Goal: Task Accomplishment & Management: Complete application form

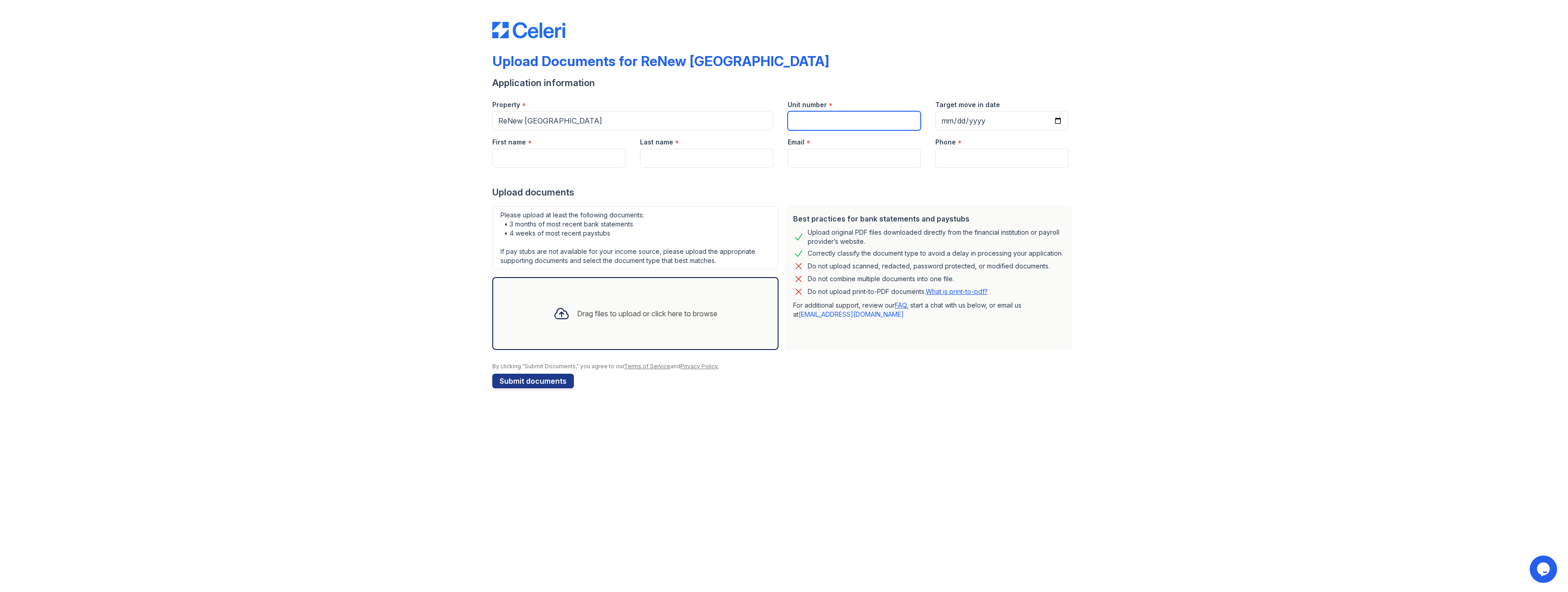
click at [809, 119] on input "Unit number" at bounding box center [854, 120] width 133 height 19
type input "2D"
click at [522, 153] on input "First name" at bounding box center [559, 158] width 133 height 19
type input "Dibazin"
click at [684, 160] on input "Last name" at bounding box center [706, 158] width 133 height 19
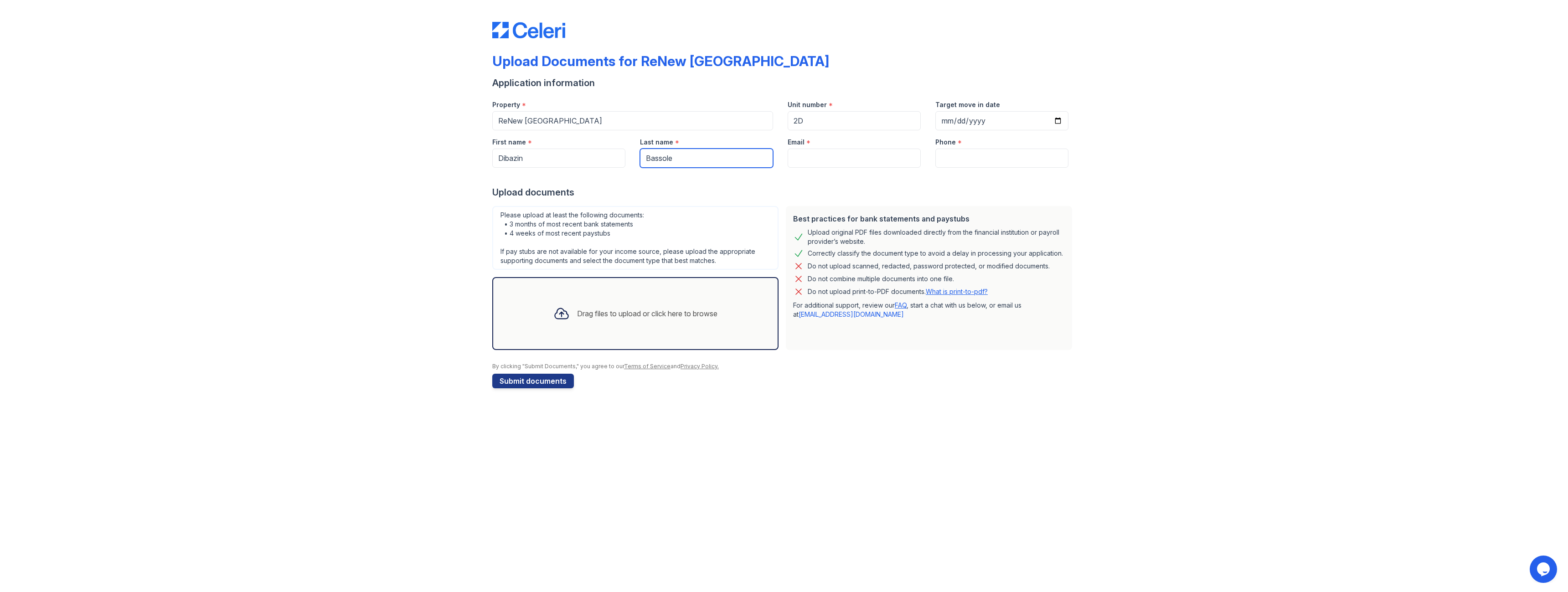
type input "Bassole"
click at [840, 164] on input "Email" at bounding box center [854, 158] width 133 height 19
type input "[EMAIL_ADDRESS][DOMAIN_NAME]"
click at [975, 161] on input "Phone" at bounding box center [1002, 158] width 133 height 19
type input "2104881321"
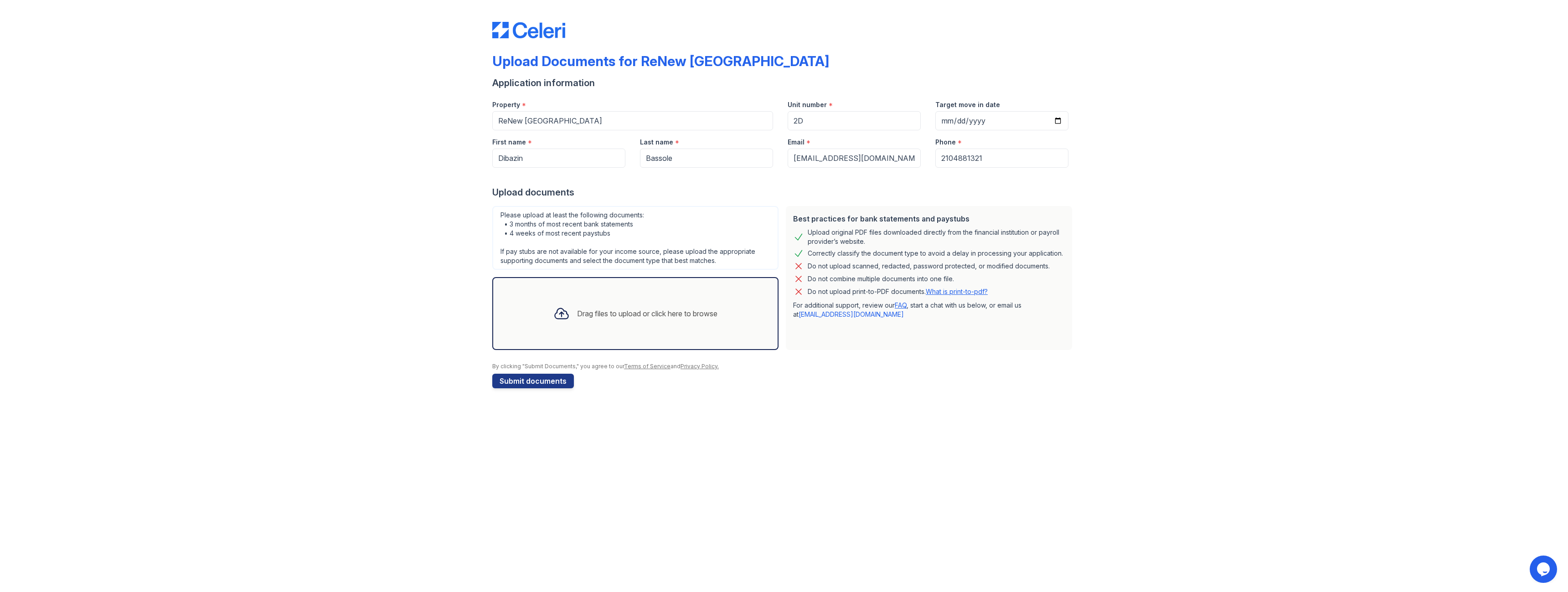
click at [562, 315] on icon at bounding box center [561, 313] width 16 height 16
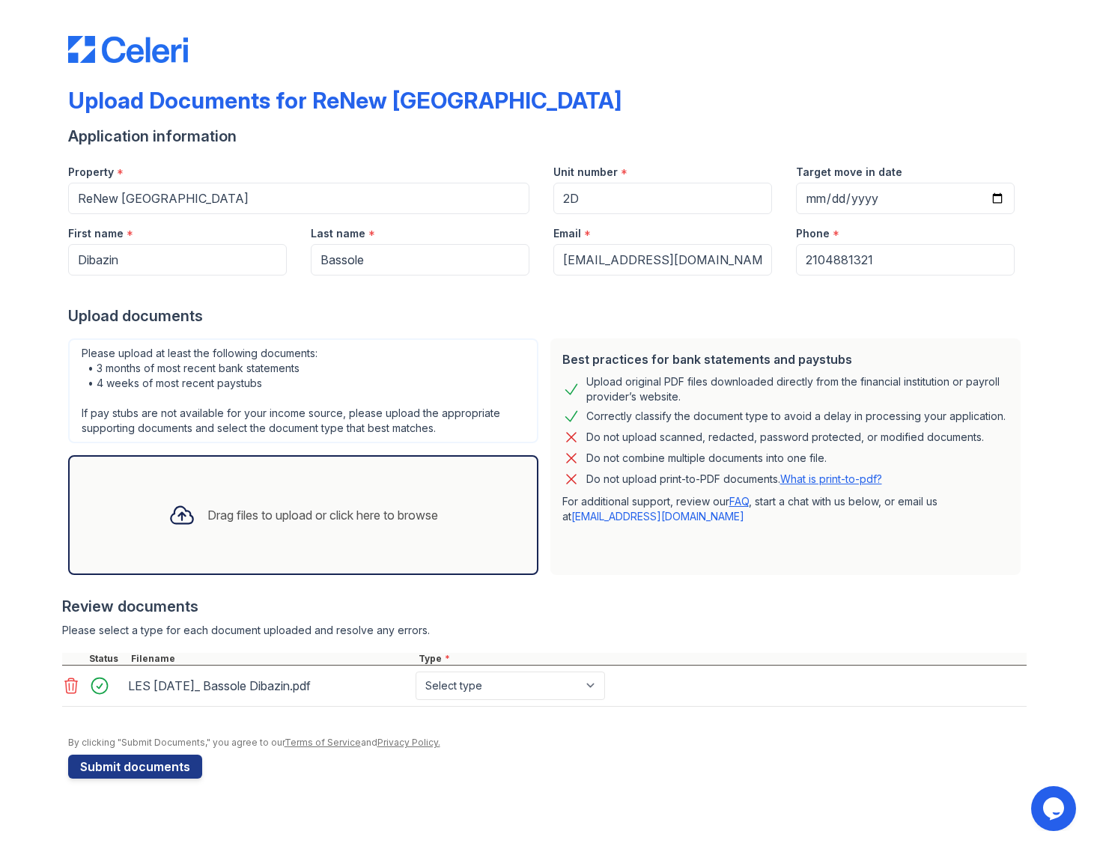
click at [16, 362] on div "Upload Documents for ReNew [GEOGRAPHIC_DATA] Application information Property *…" at bounding box center [547, 423] width 1094 height 846
click at [190, 507] on div at bounding box center [181, 515] width 39 height 39
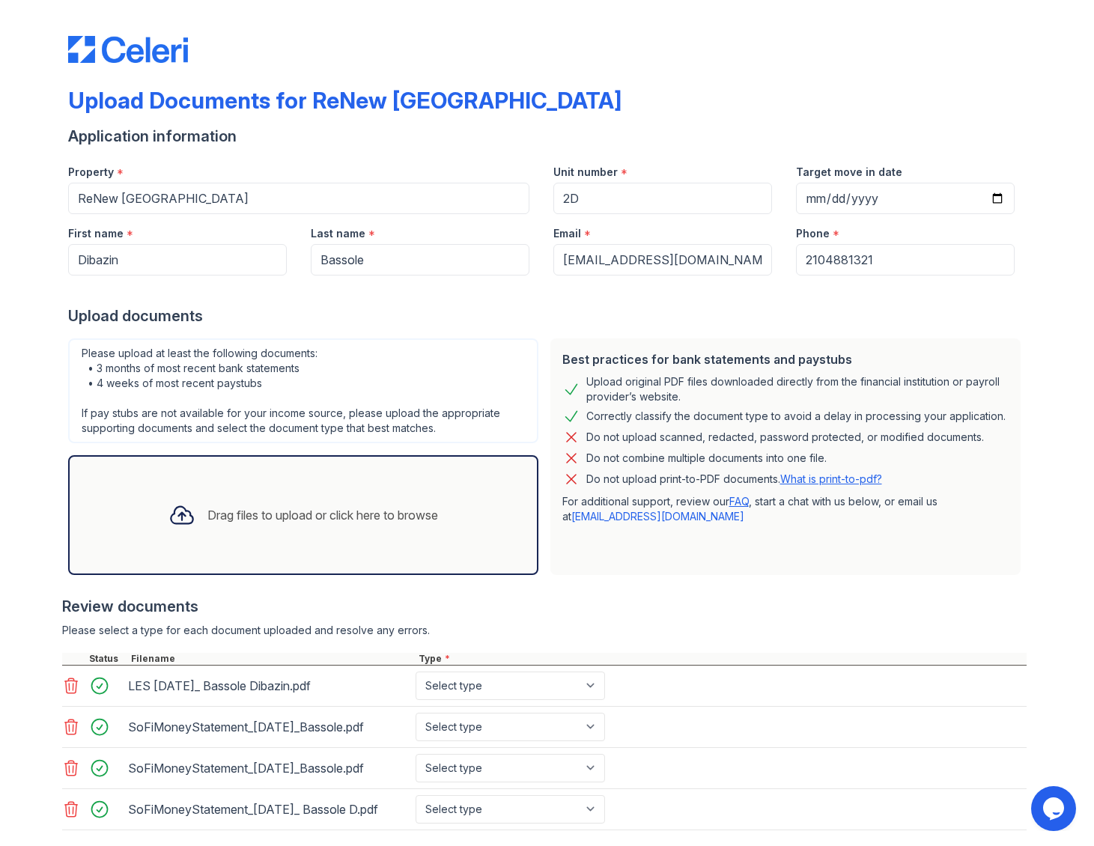
scroll to position [100, 0]
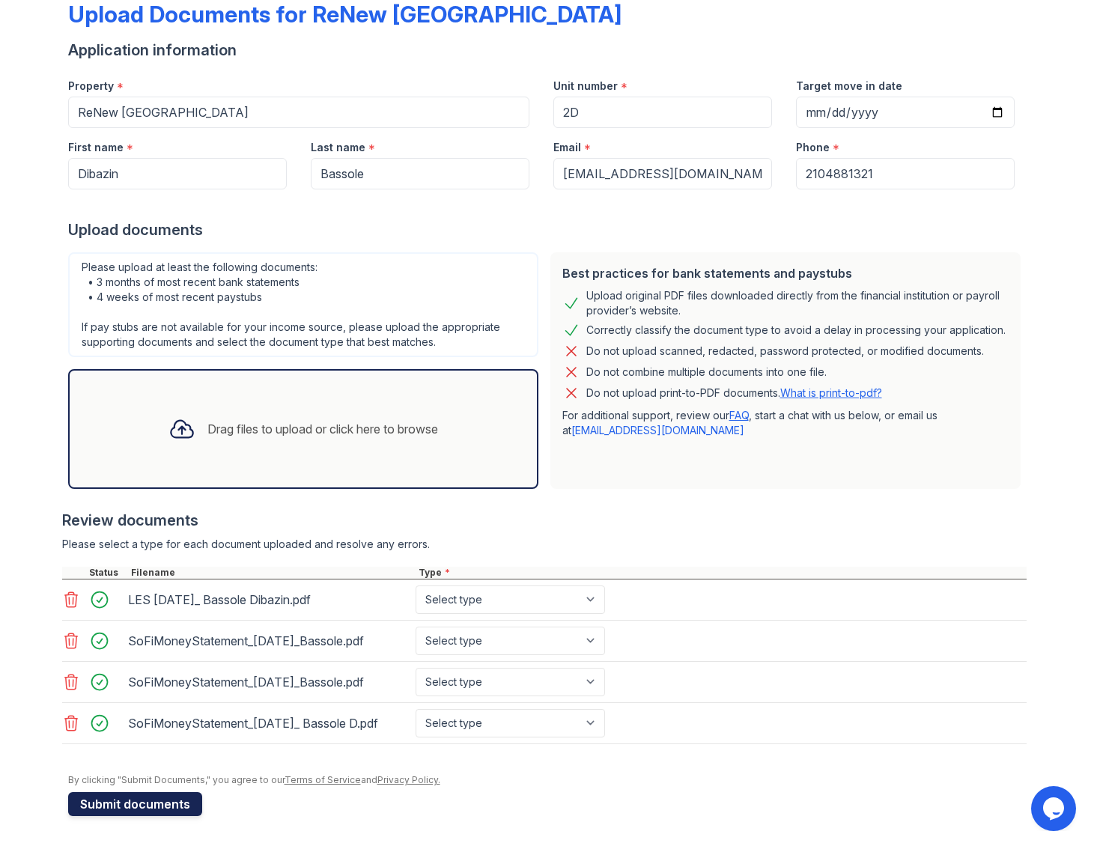
click at [161, 808] on button "Submit documents" at bounding box center [135, 804] width 134 height 24
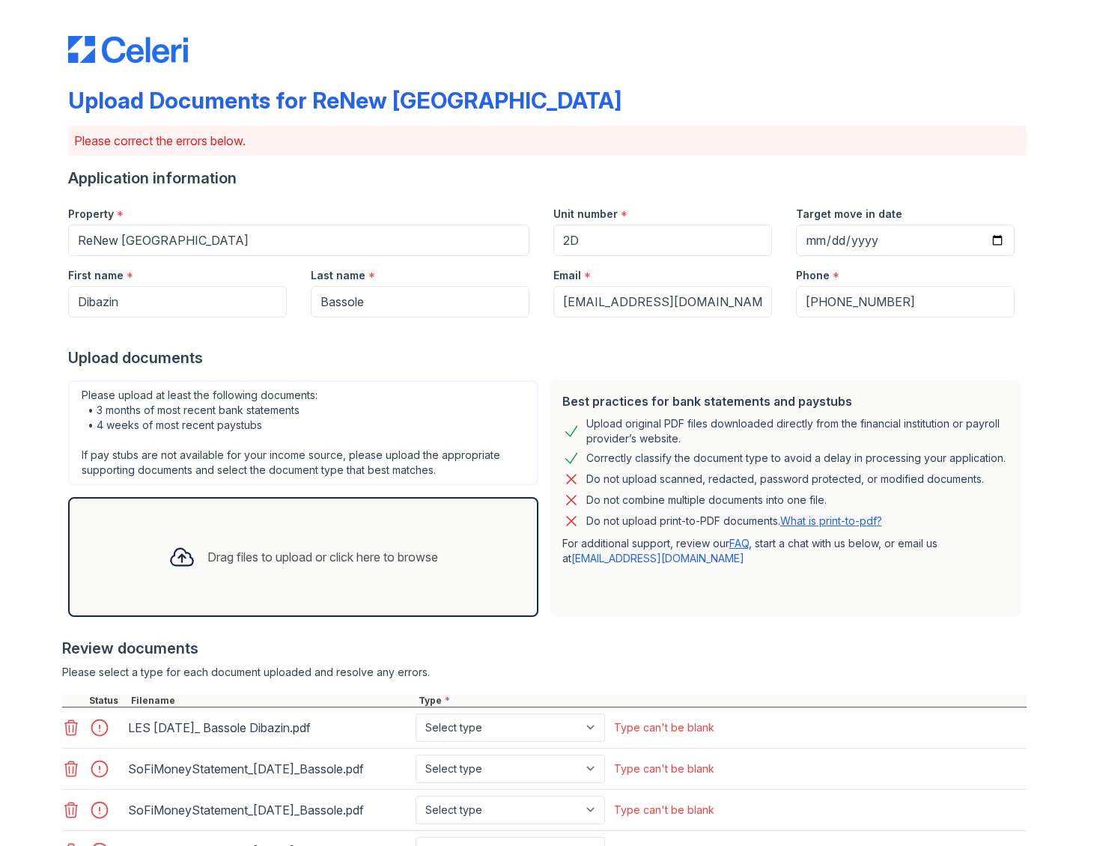
scroll to position [189, 0]
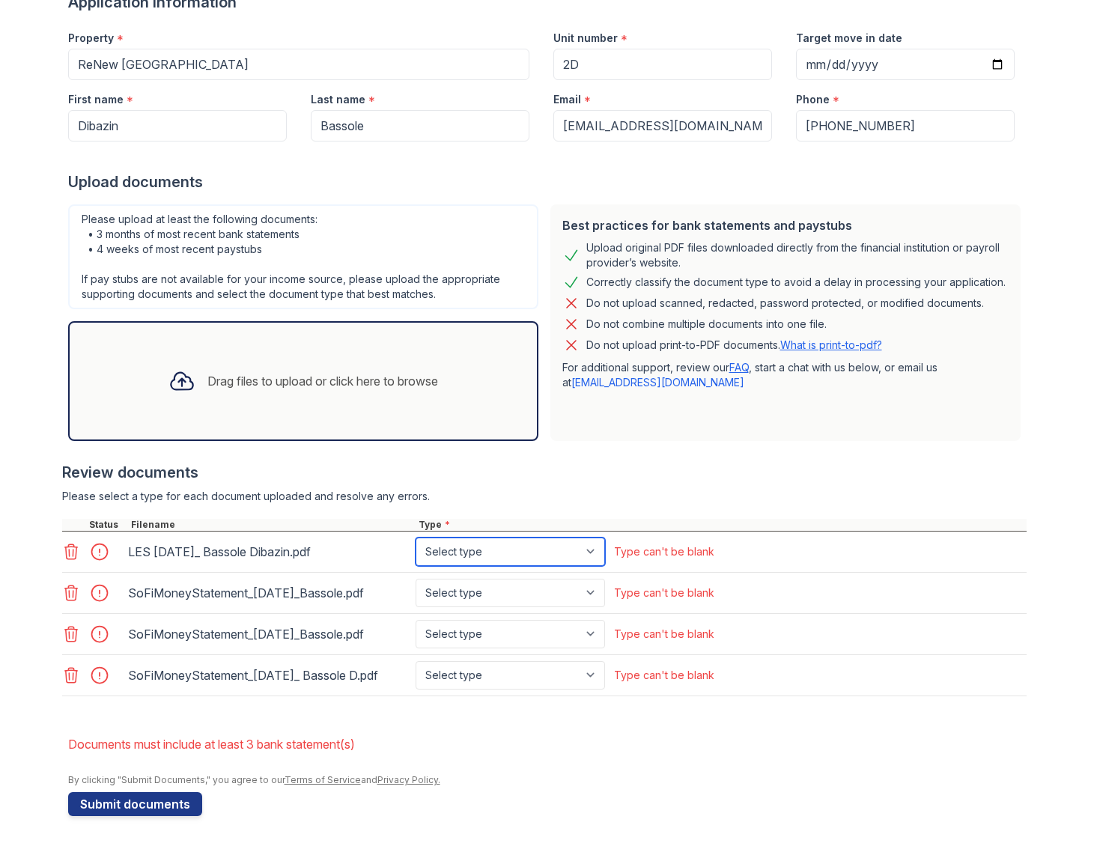
select select "paystub"
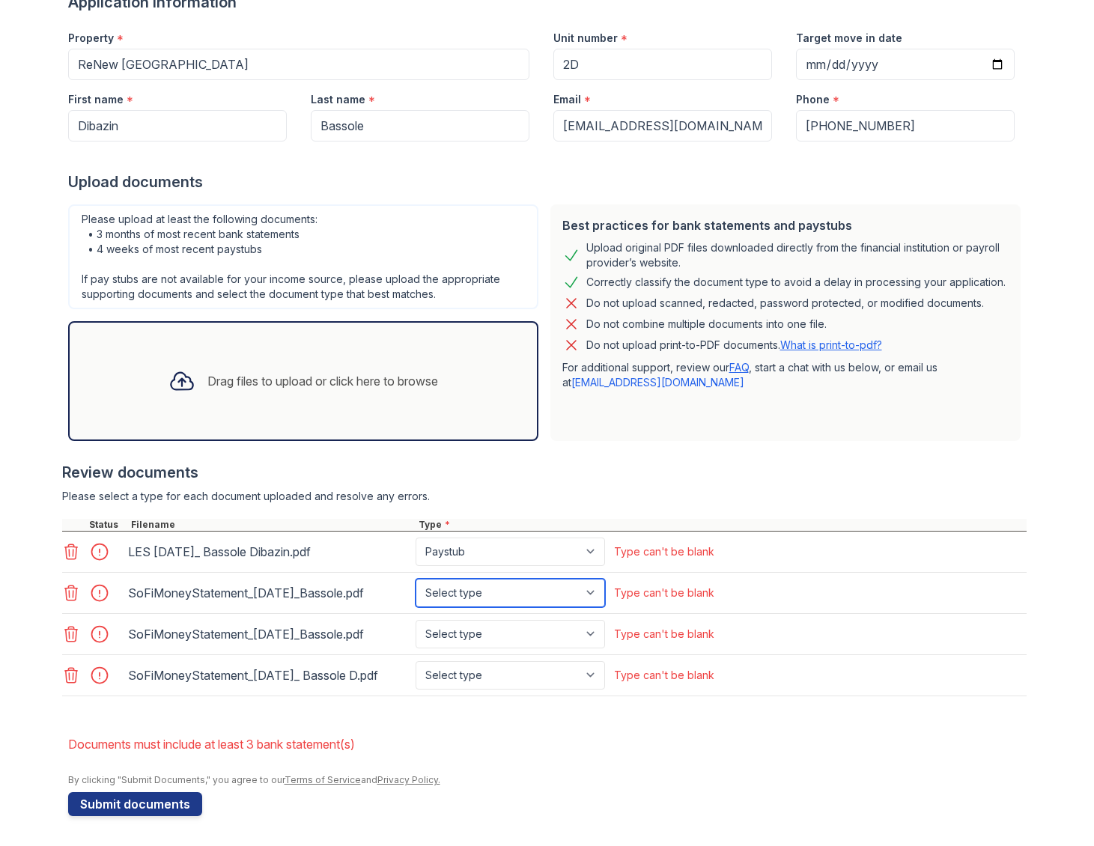
select select "bank_statement"
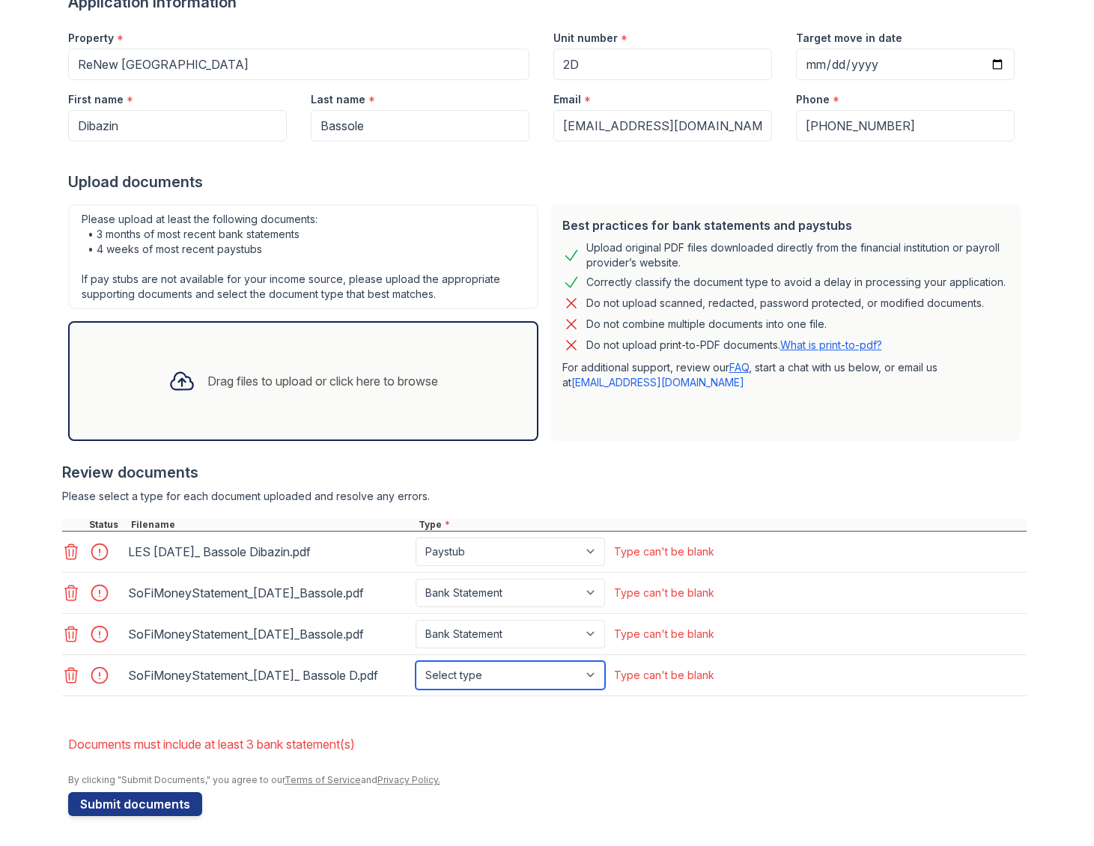
select select "bank_statement"
click at [150, 805] on button "Submit documents" at bounding box center [135, 804] width 134 height 24
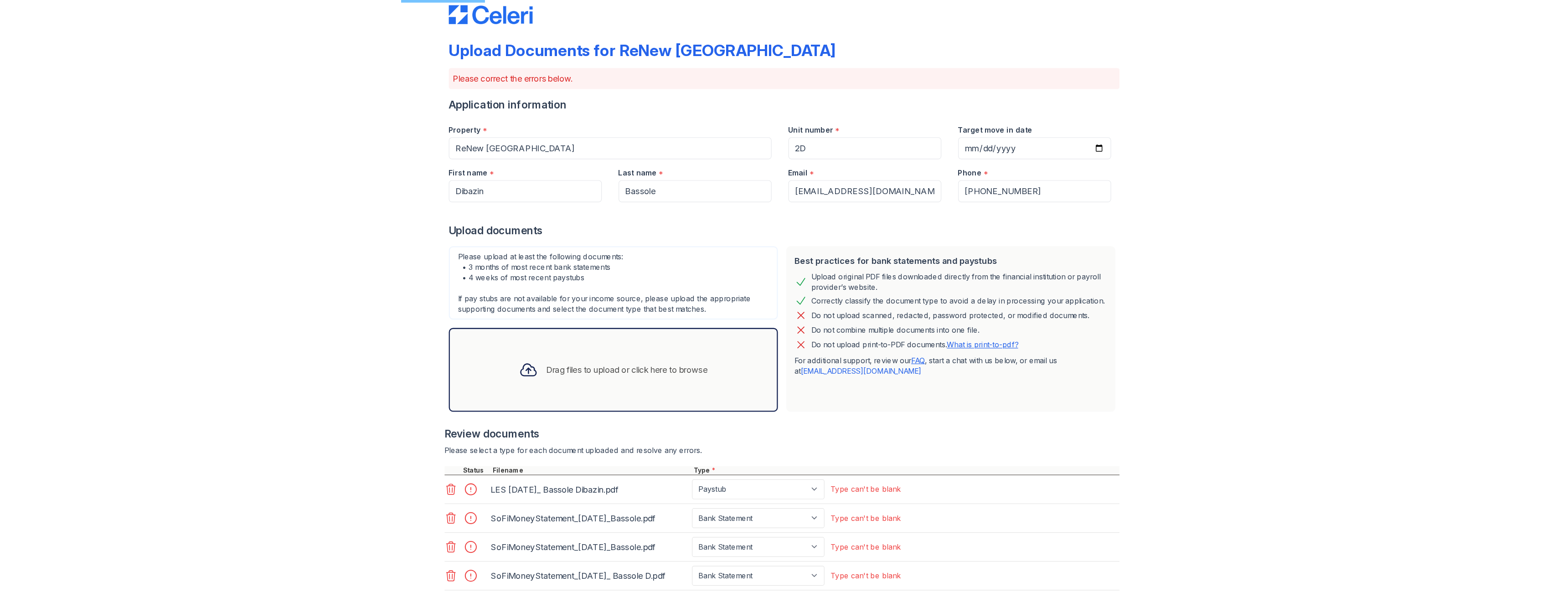
scroll to position [0, 0]
